Goal: Task Accomplishment & Management: Complete application form

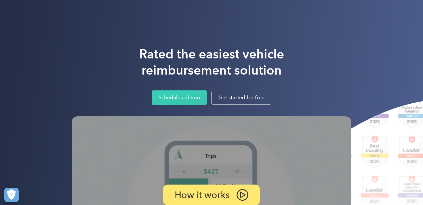
click at [366, 56] on div "Rated the easiest vehicle reimbursement solution Schedule a demo Get started fo…" at bounding box center [211, 148] width 423 height 297
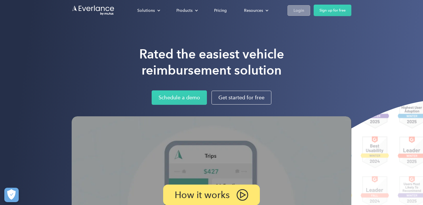
click at [299, 8] on div "Login" at bounding box center [298, 10] width 11 height 7
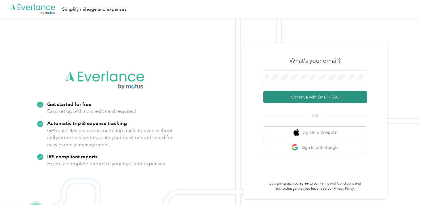
click at [322, 98] on button "Continue with Email / SSO" at bounding box center [315, 97] width 104 height 12
